Goal: Check status: Check status

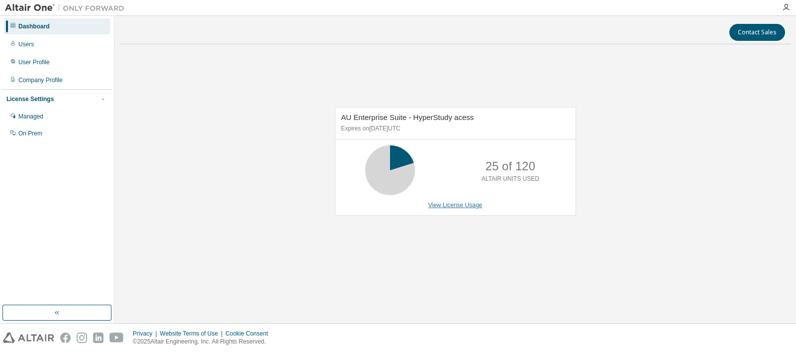
click at [468, 202] on link "View License Usage" at bounding box center [456, 205] width 54 height 7
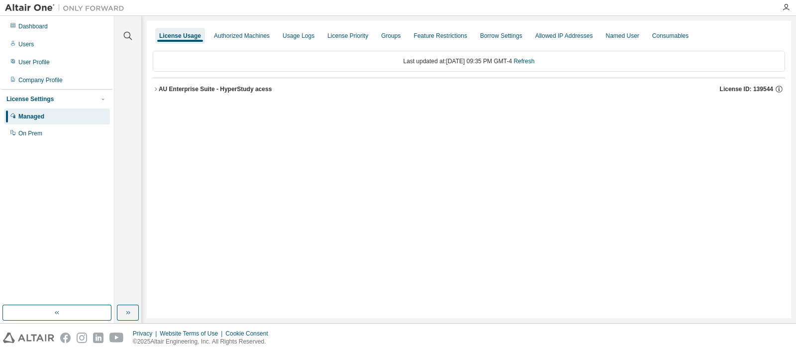
click at [196, 86] on div "AU Enterprise Suite - HyperStudy acess" at bounding box center [215, 89] width 113 height 8
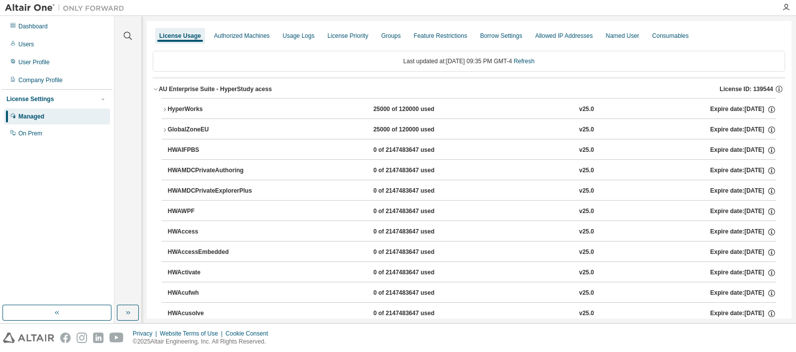
click at [201, 108] on div "HyperWorks" at bounding box center [213, 109] width 90 height 9
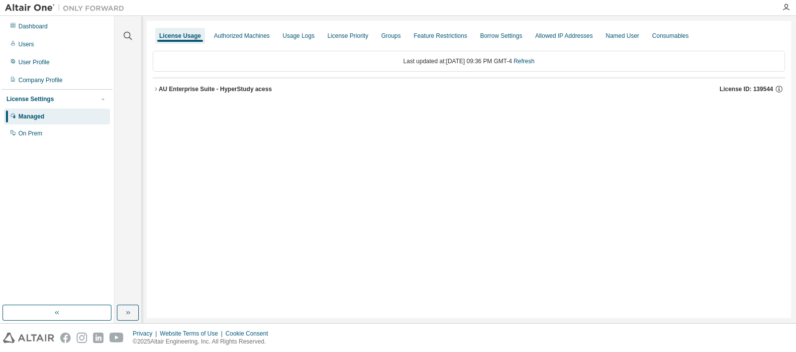
click at [265, 89] on div "AU Enterprise Suite - HyperStudy acess" at bounding box center [215, 89] width 113 height 8
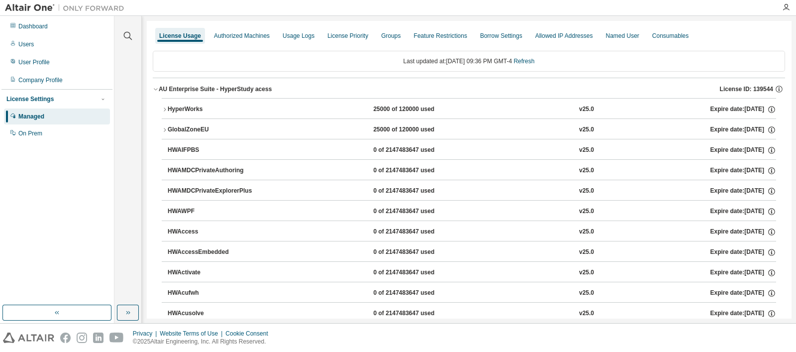
click at [249, 105] on div "HyperWorks" at bounding box center [213, 109] width 90 height 9
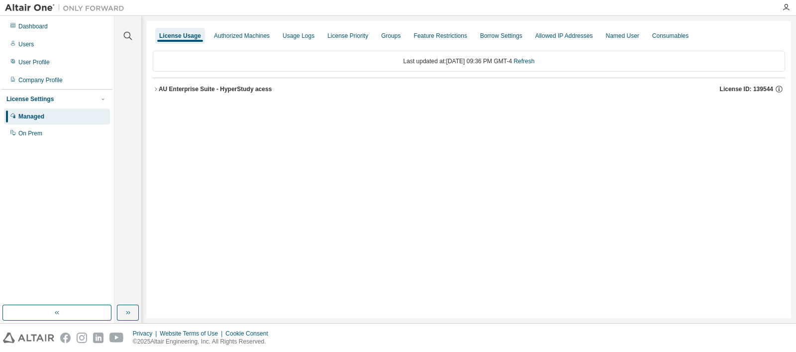
click at [269, 88] on div "AU Enterprise Suite - HyperStudy acess License ID: 139544" at bounding box center [472, 89] width 627 height 9
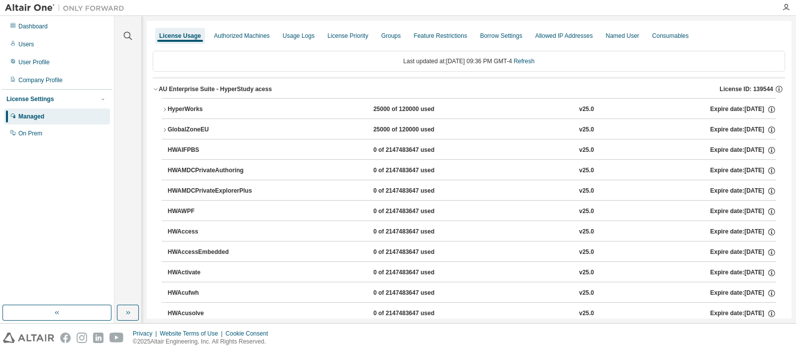
click at [273, 109] on div "HyperWorks 25000 of 120000 used v25.0 Expire date: 2026-01-31" at bounding box center [472, 109] width 609 height 9
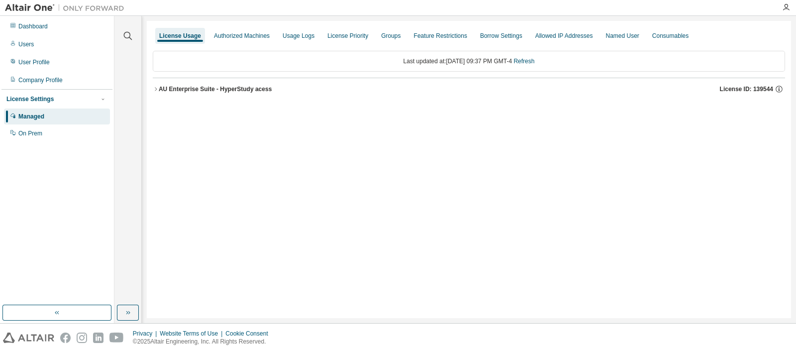
click at [258, 80] on button "AU Enterprise Suite - HyperStudy acess License ID: 139544" at bounding box center [469, 89] width 633 height 22
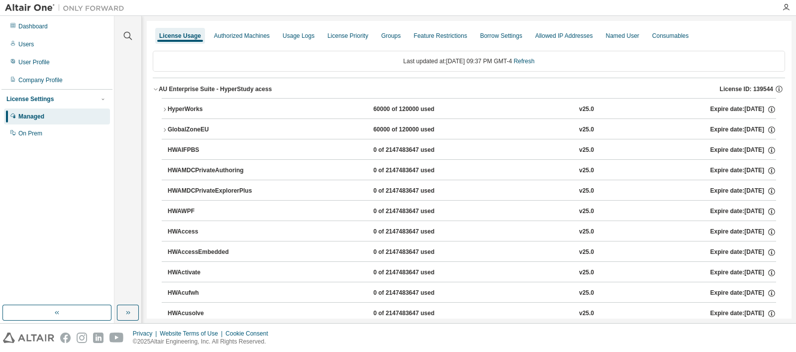
click at [259, 111] on div "HyperWorks 60000 of 120000 used v25.0 Expire date: 2026-01-31" at bounding box center [472, 109] width 609 height 9
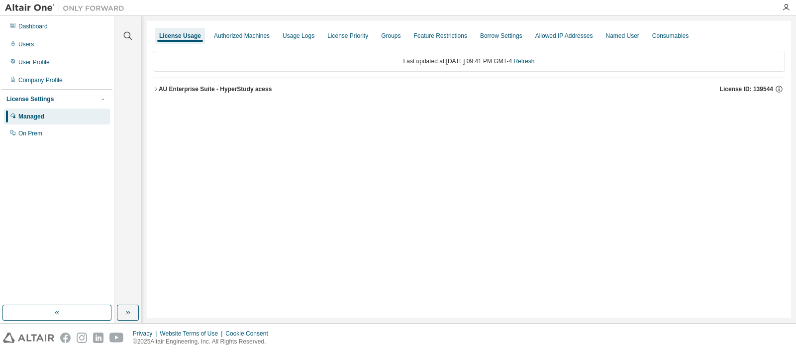
click at [221, 90] on div "AU Enterprise Suite - HyperStudy acess" at bounding box center [215, 89] width 113 height 8
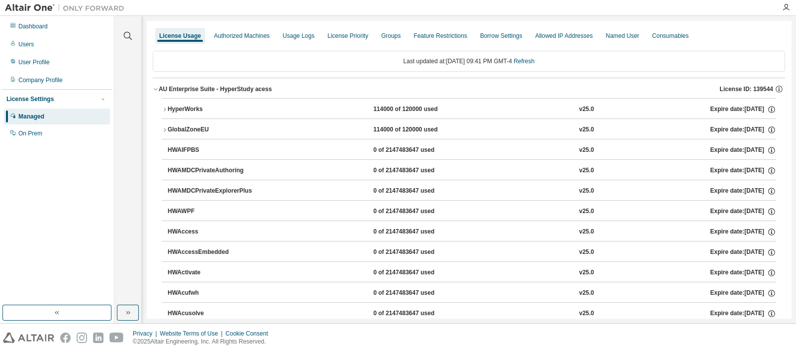
click at [324, 109] on div "HyperWorks 114000 of 120000 used v25.0 Expire date: [DATE]" at bounding box center [472, 109] width 609 height 9
